Goal: Communication & Community: Answer question/provide support

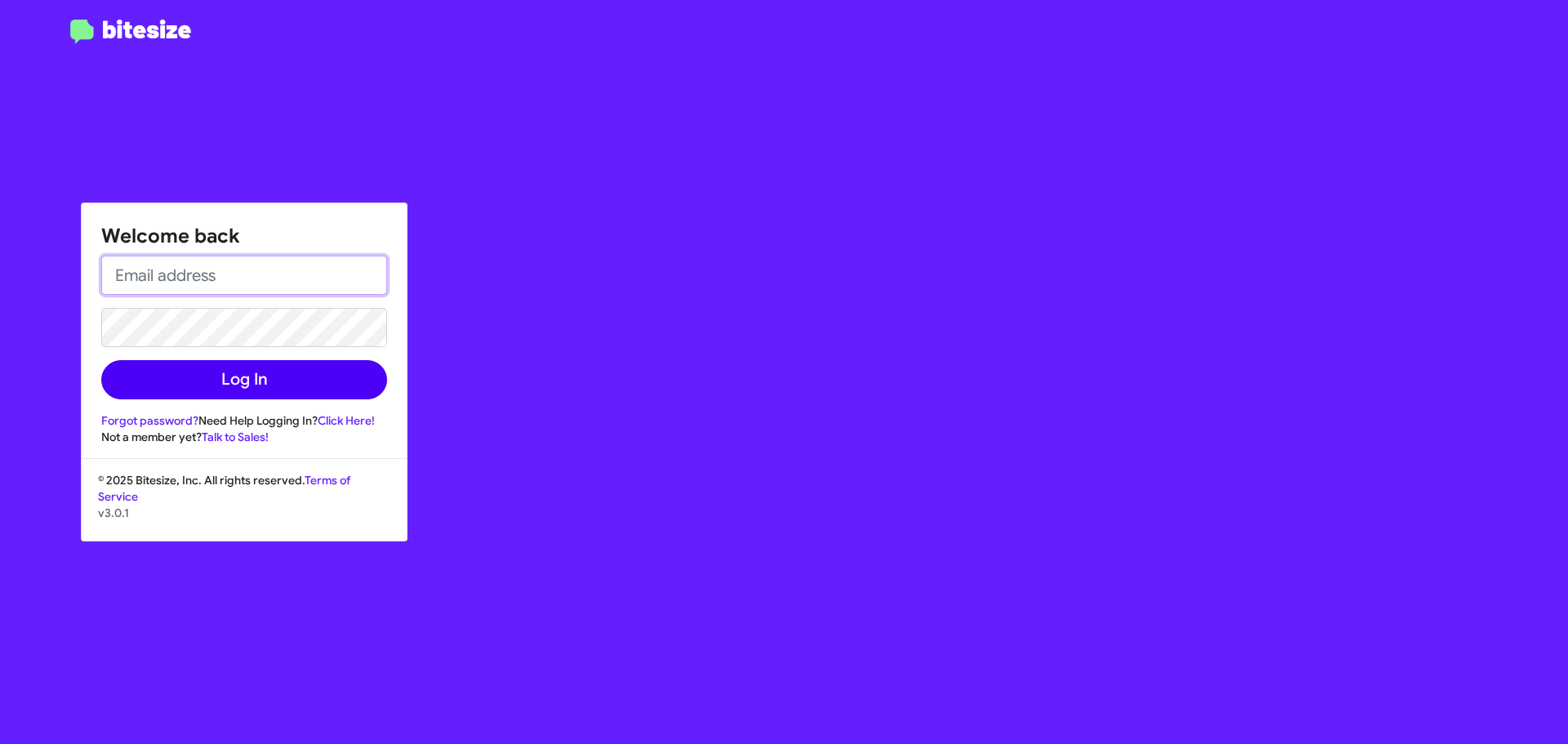
type input "[EMAIL_ADDRESS][DOMAIN_NAME]"
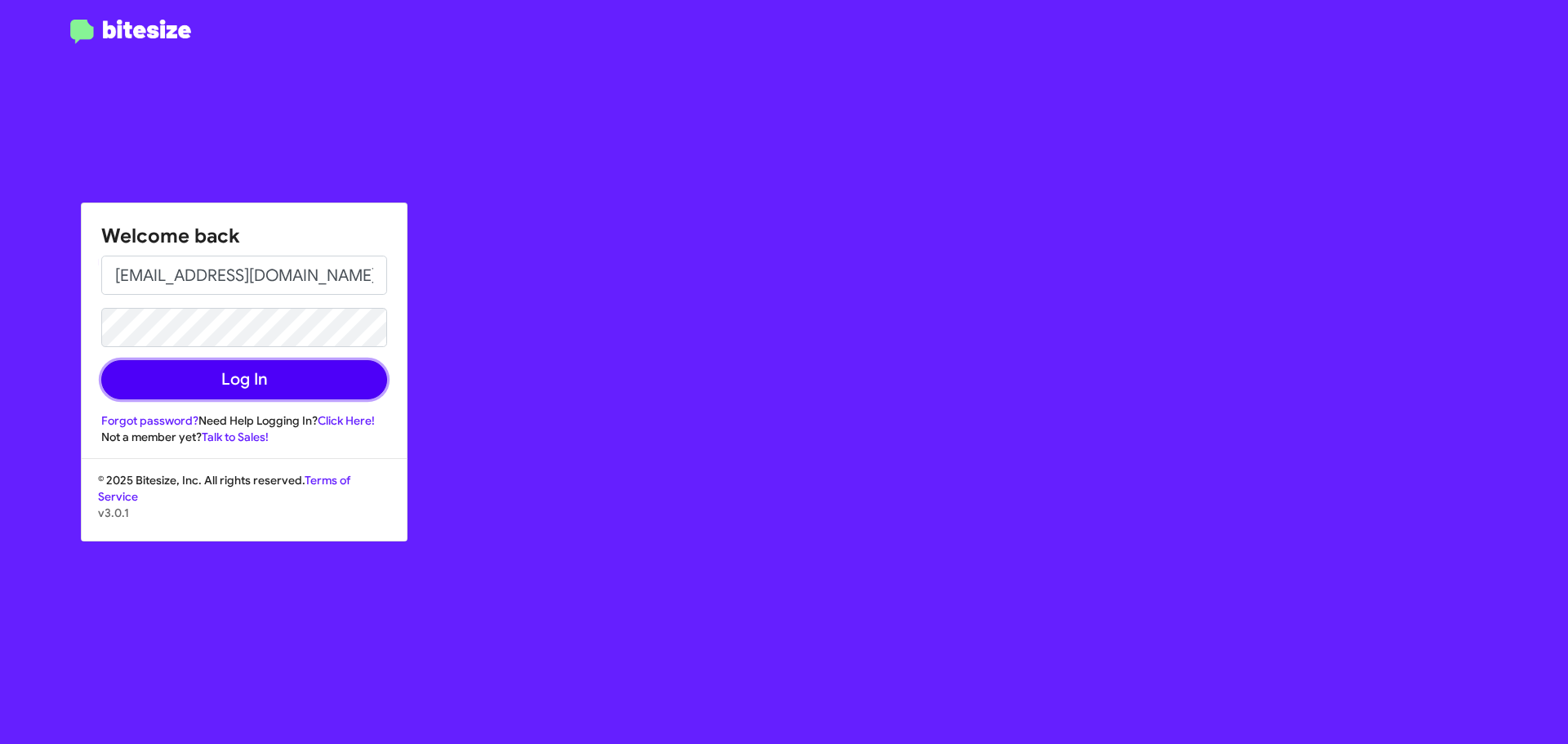
click at [223, 384] on button "Log In" at bounding box center [245, 379] width 286 height 39
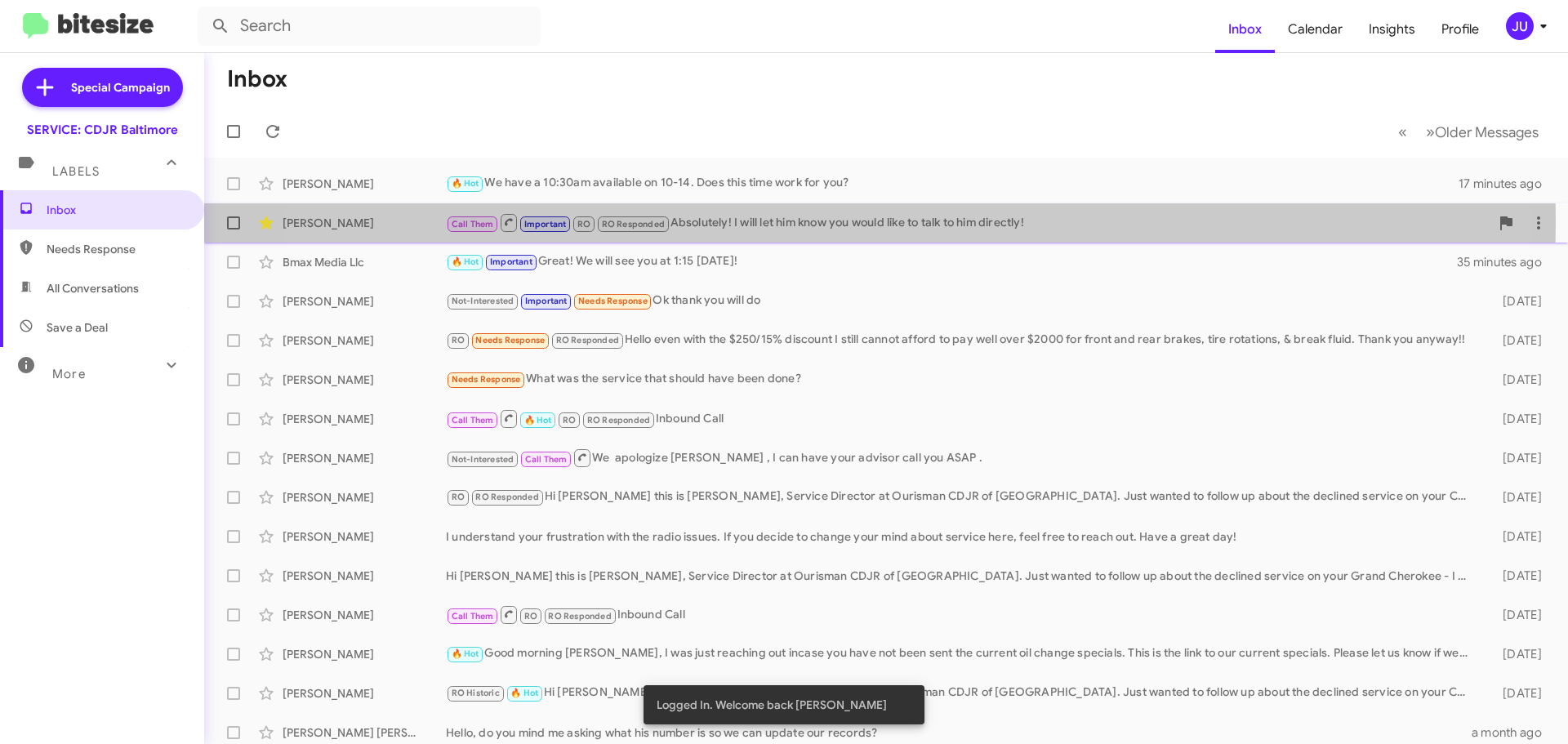
click at [817, 221] on div "Call Them Important RO RO Responded Absolutely! I will let him know you would l…" at bounding box center [968, 222] width 1044 height 20
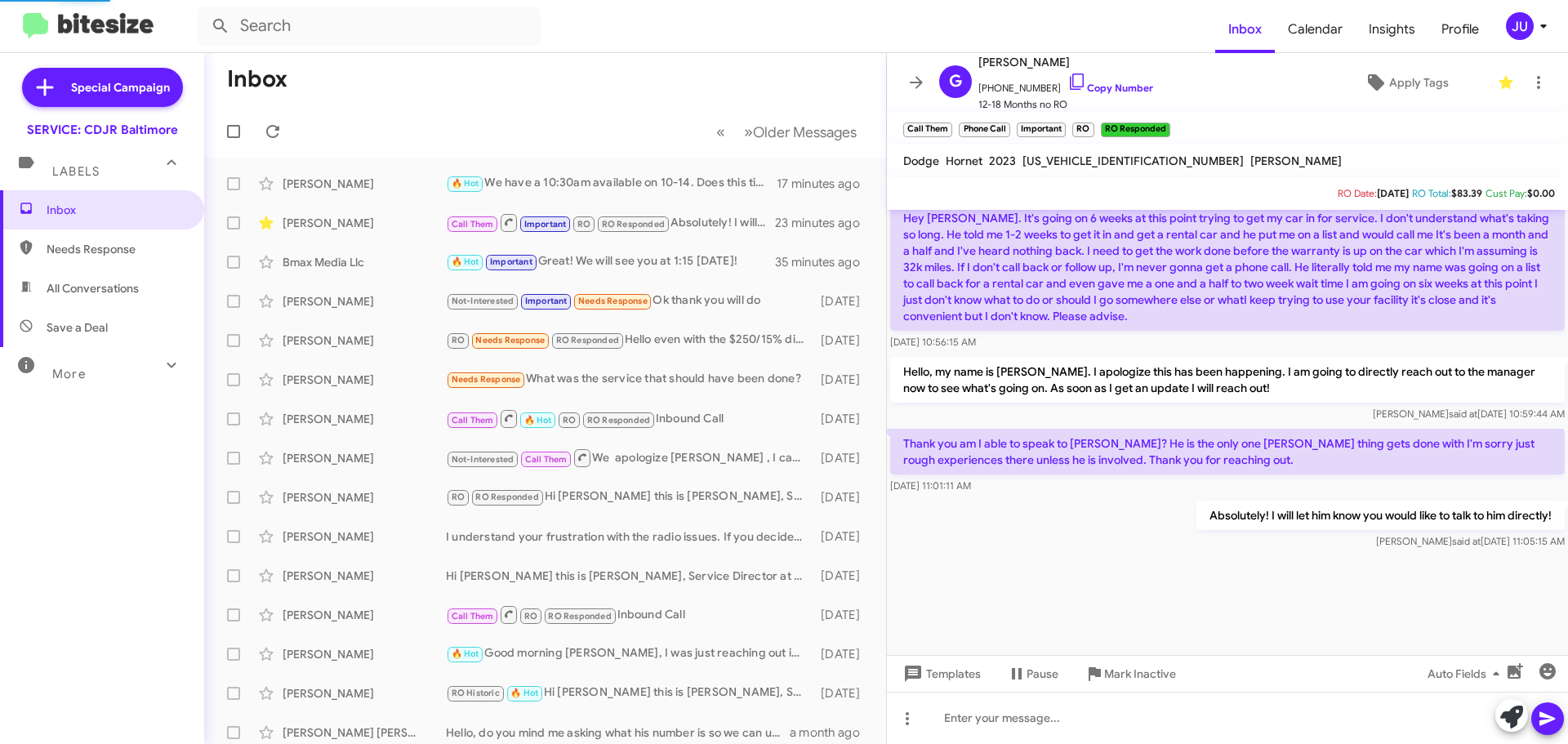
scroll to position [1557, 0]
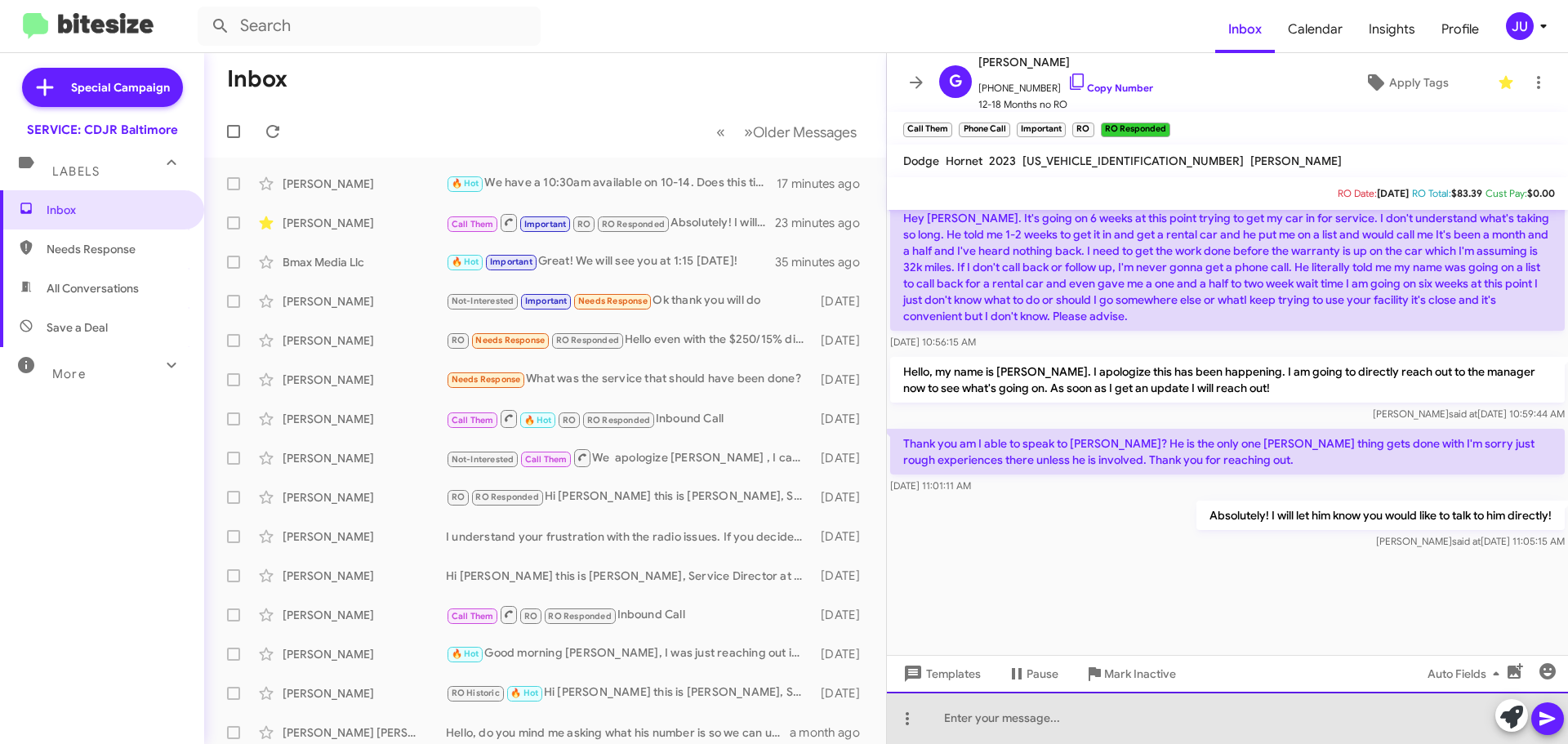
click at [1039, 719] on div at bounding box center [1227, 718] width 681 height 53
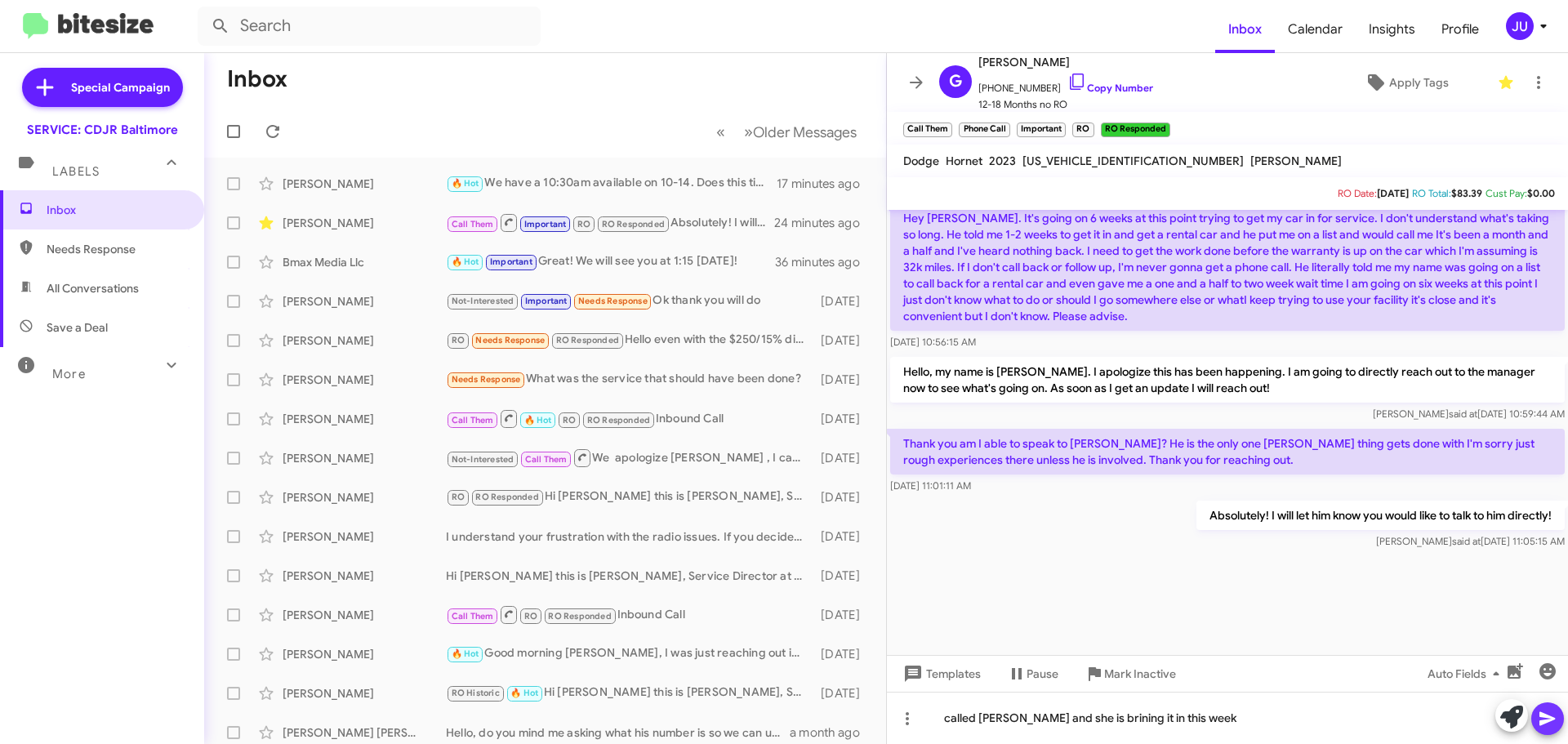
click at [1544, 716] on icon at bounding box center [1547, 719] width 16 height 14
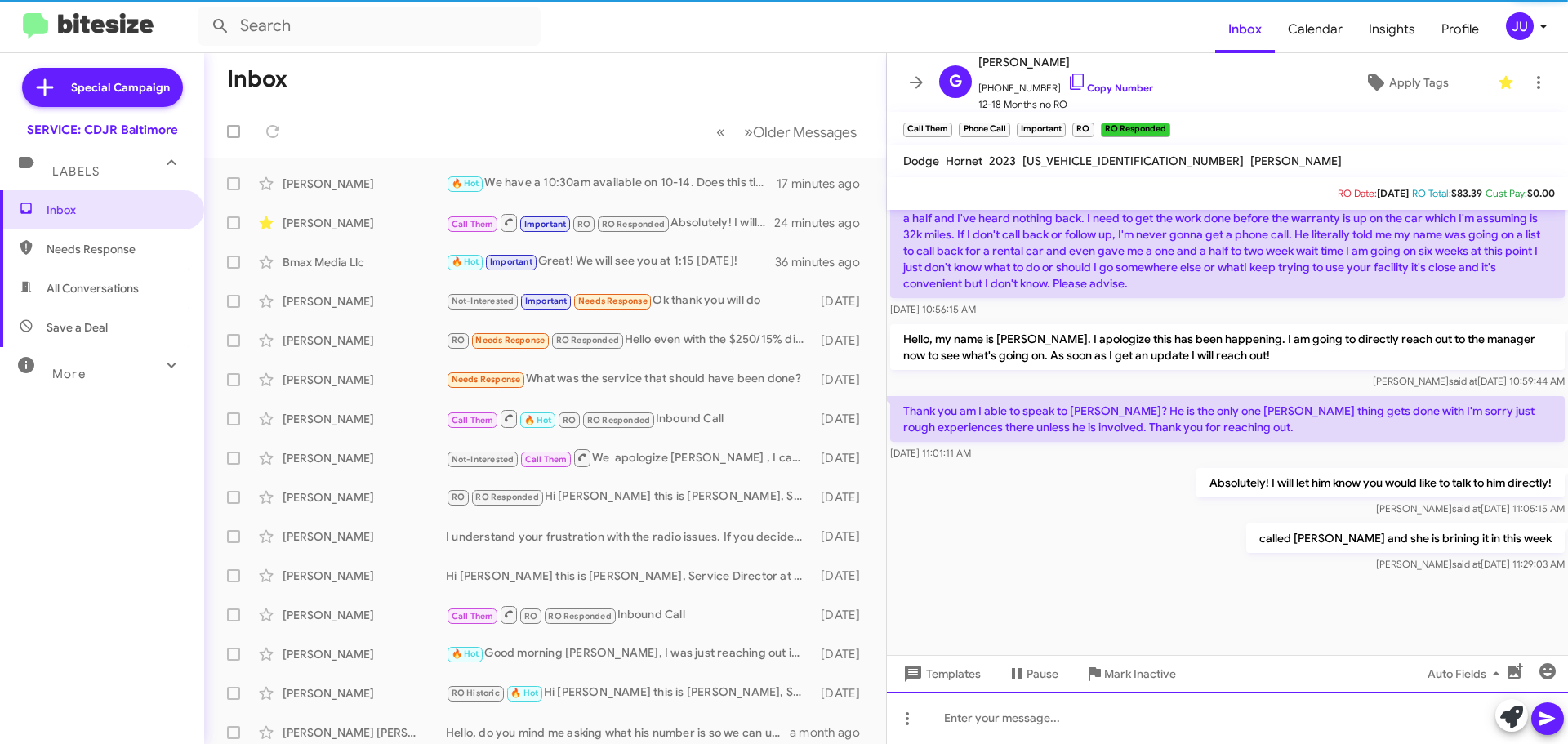
scroll to position [0, 0]
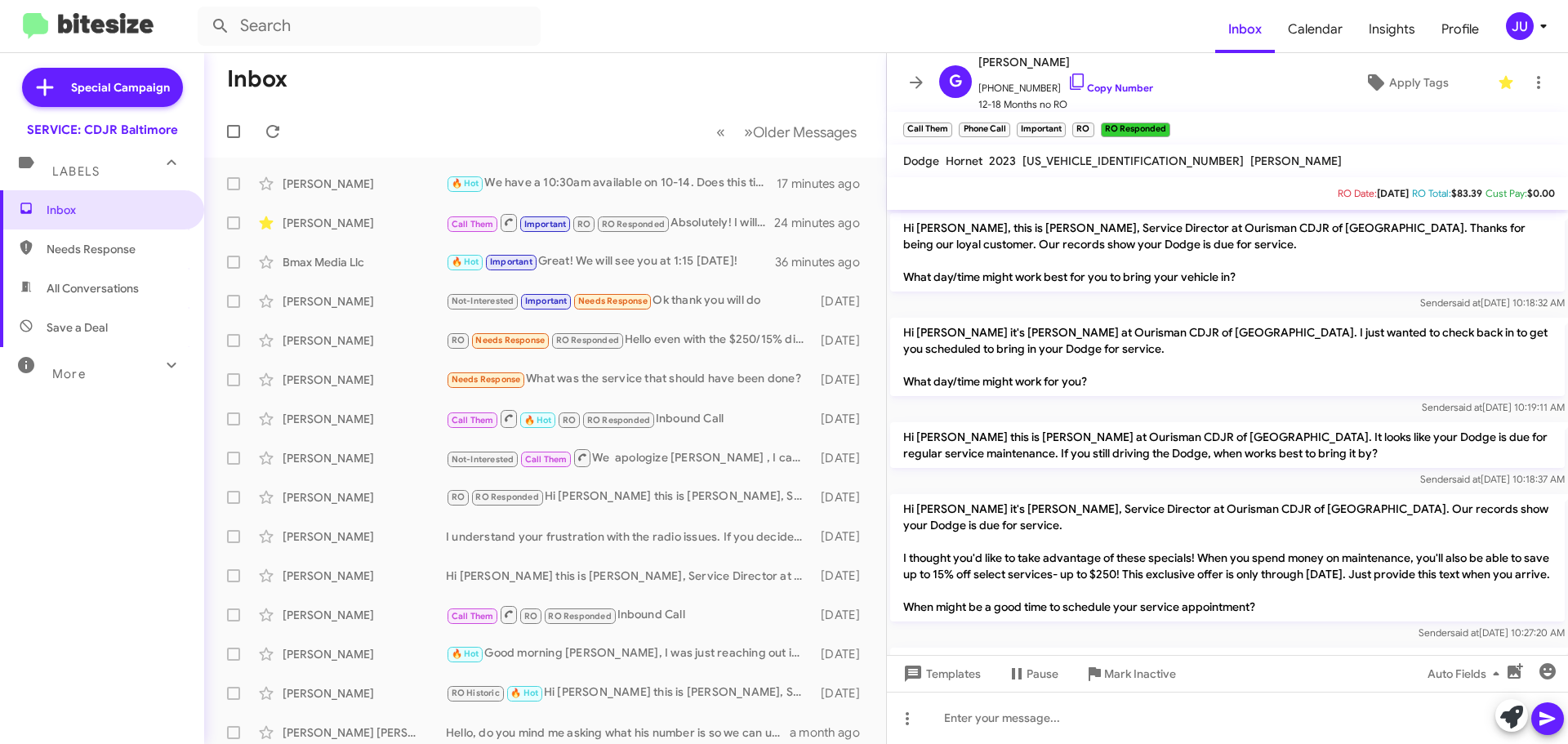
click at [623, 110] on mat-toolbar-row "« Previous » Next Older Messages" at bounding box center [545, 131] width 682 height 53
click at [703, 53] on mat-toolbar-row "Inbox" at bounding box center [545, 80] width 682 height 53
click at [493, 20] on input "text" at bounding box center [368, 25] width 343 height 39
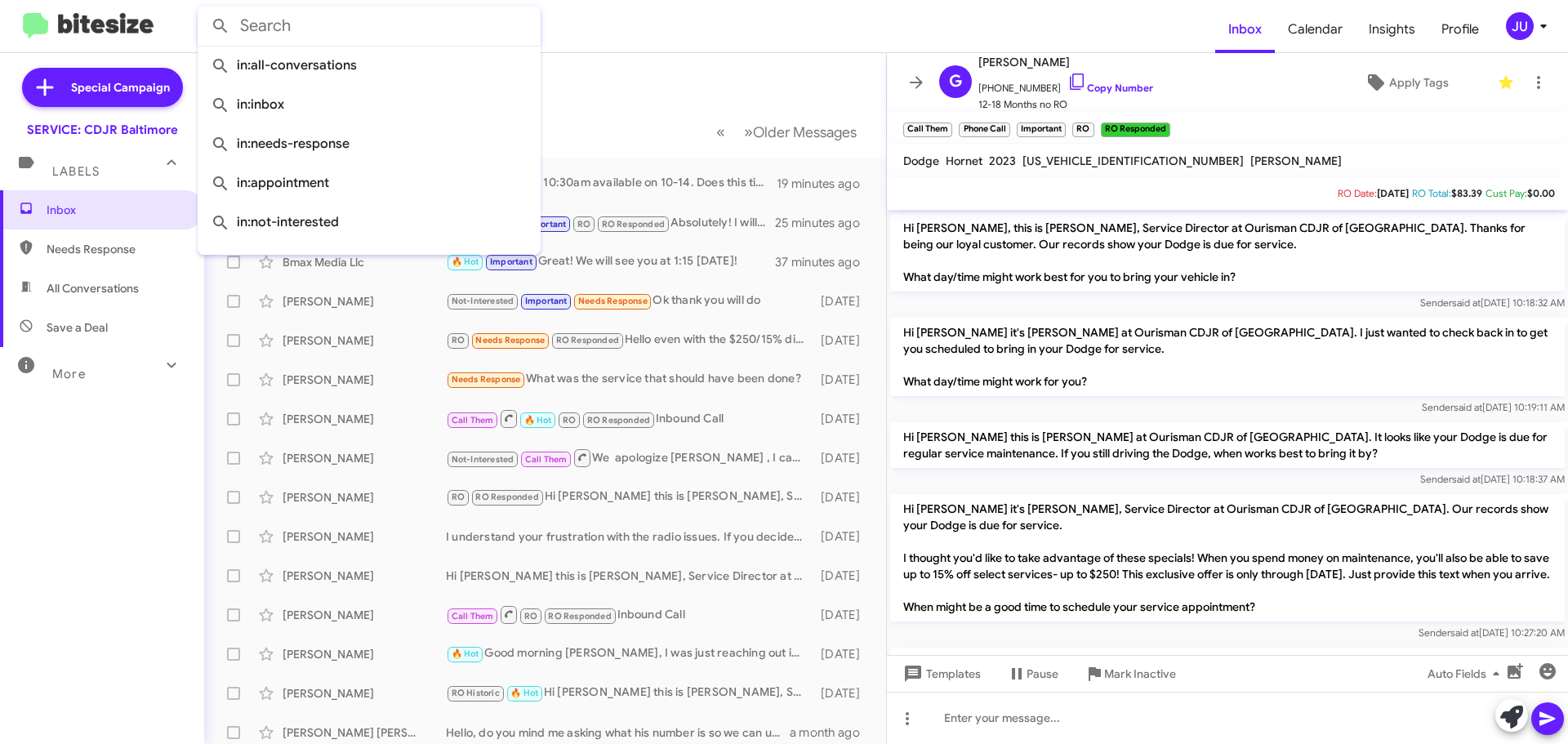
click at [664, 77] on mat-toolbar-row "Inbox" at bounding box center [545, 80] width 682 height 53
